Goal: Navigation & Orientation: Find specific page/section

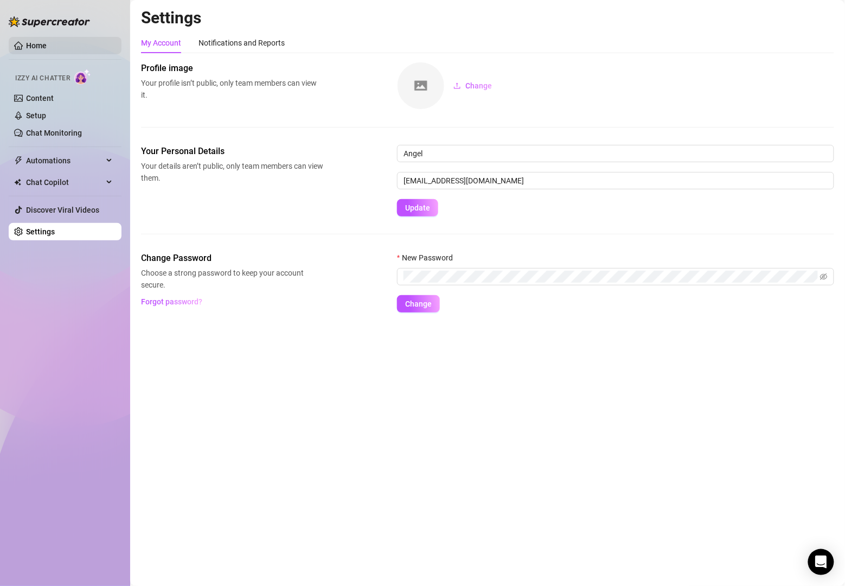
click at [47, 50] on link "Home" at bounding box center [36, 45] width 21 height 9
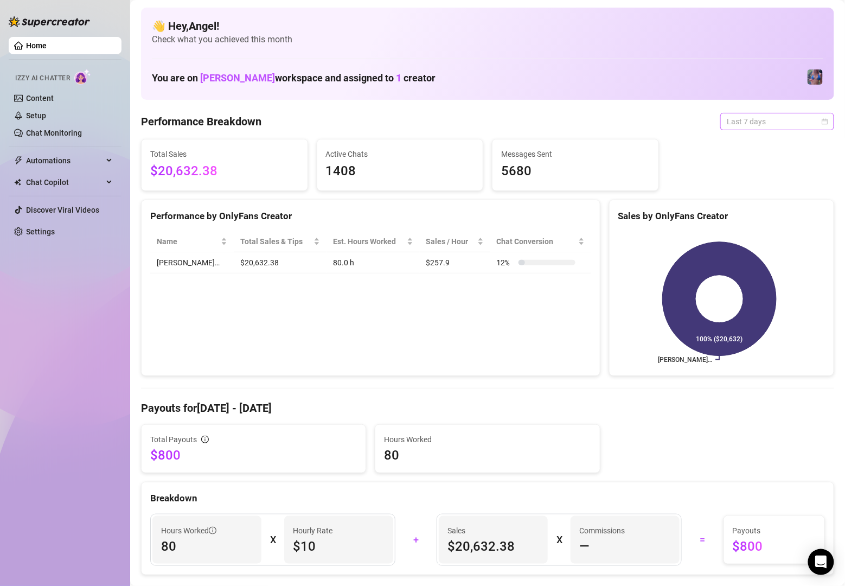
click at [738, 122] on span "Last 7 days" at bounding box center [777, 121] width 101 height 16
click at [738, 195] on div "Last 90 days" at bounding box center [764, 195] width 97 height 12
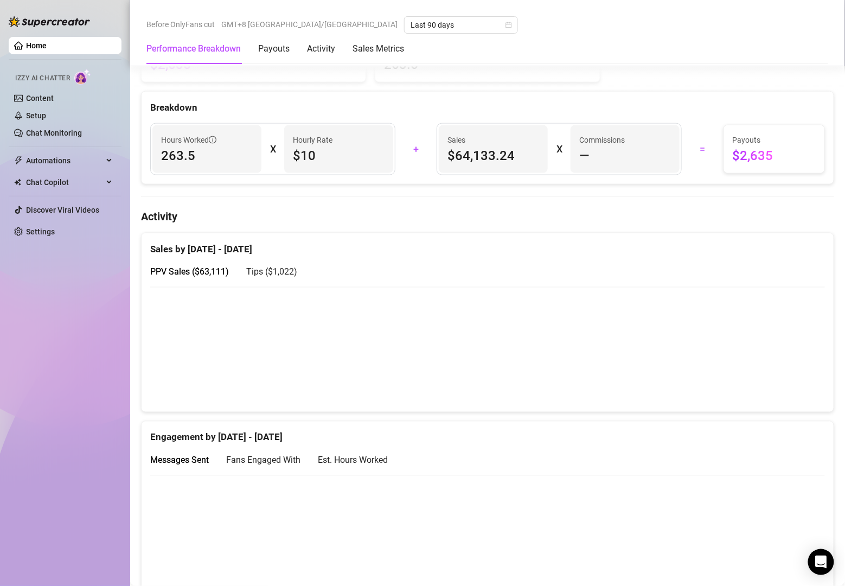
scroll to position [398, 0]
